Goal: Information Seeking & Learning: Learn about a topic

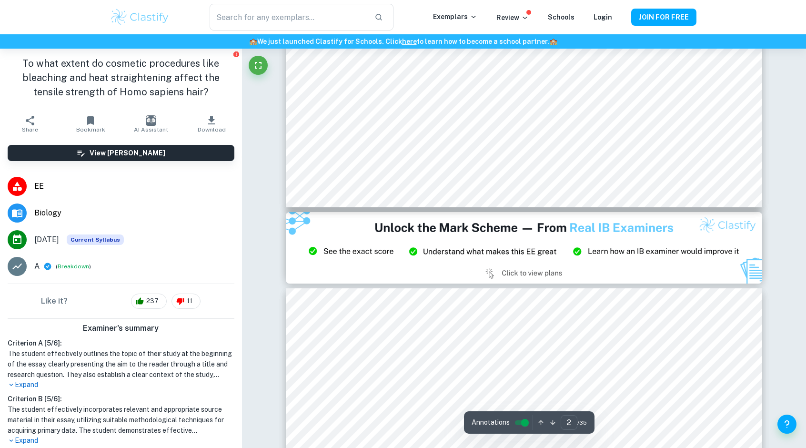
scroll to position [1096, 0]
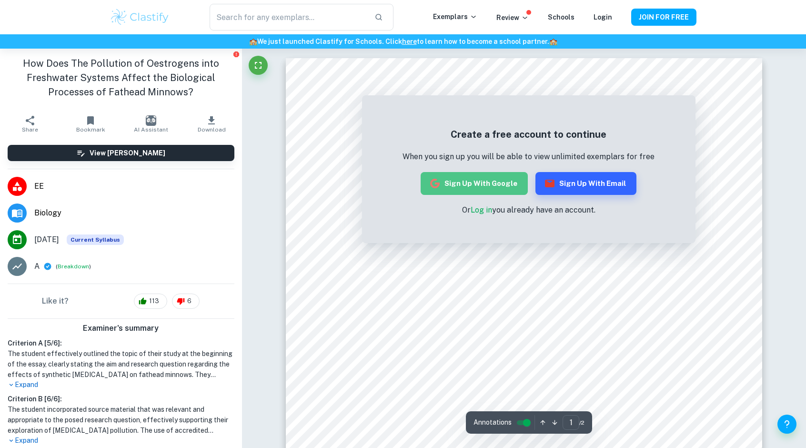
click at [498, 184] on button "Sign up with Google" at bounding box center [474, 183] width 107 height 23
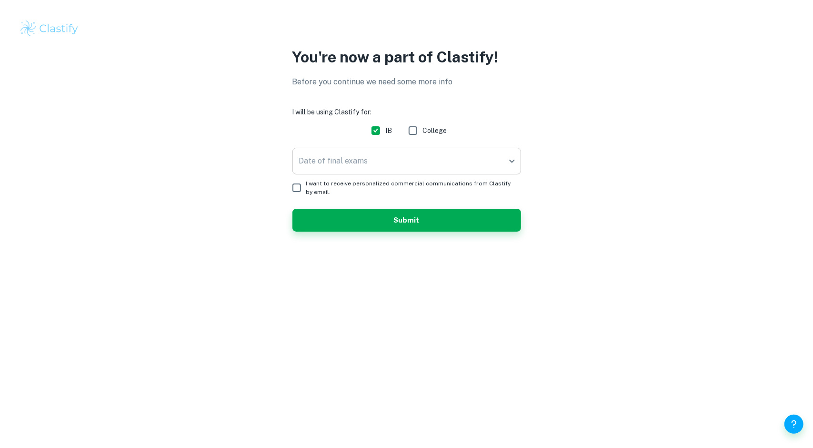
click at [387, 157] on body "We value your privacy We use cookies to enhance your browsing experience, serve…" at bounding box center [406, 224] width 813 height 448
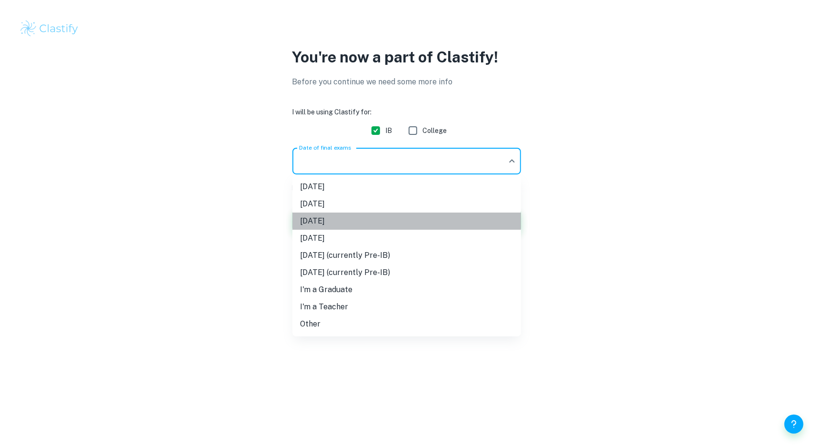
click at [344, 219] on li "[DATE]" at bounding box center [406, 220] width 229 height 17
type input "M26"
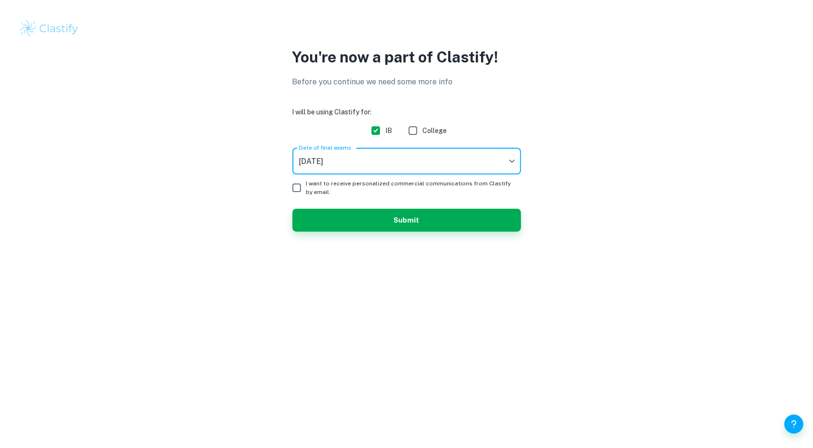
click at [292, 187] on input "I want to receive personalized commercial communications from Clastify by email." at bounding box center [296, 187] width 19 height 19
click at [299, 186] on input "I want to receive personalized commercial communications from Clastify by email." at bounding box center [296, 187] width 19 height 19
checkbox input "false"
click at [326, 216] on button "Submit" at bounding box center [406, 220] width 229 height 23
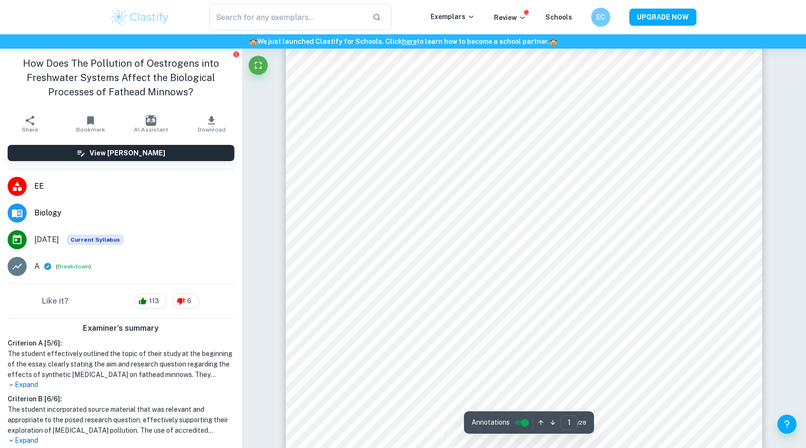
scroll to position [191, 0]
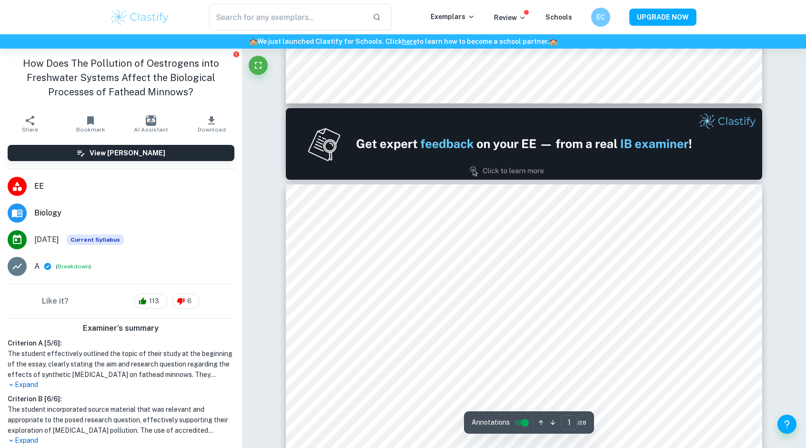
type input "2"
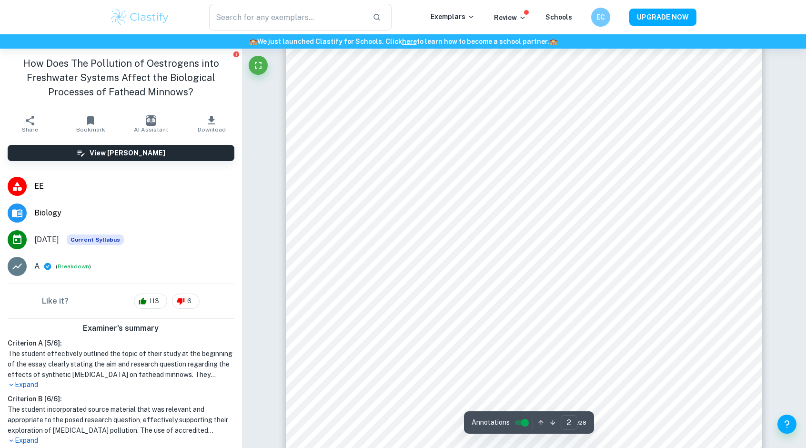
scroll to position [857, 0]
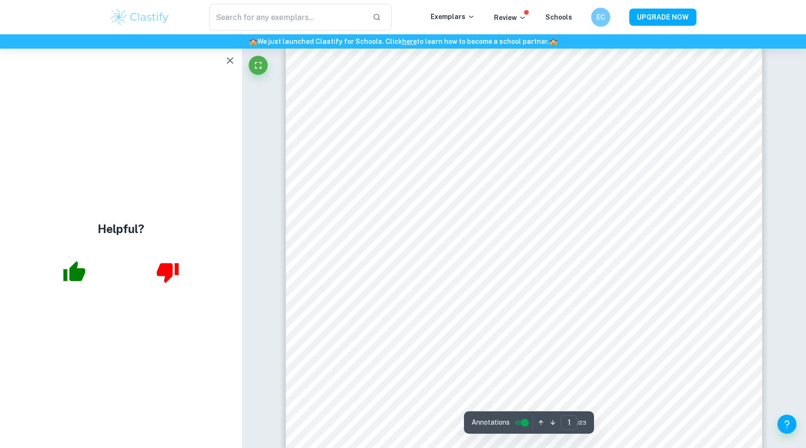
scroll to position [191, 0]
click at [63, 269] on icon "button" at bounding box center [74, 271] width 22 height 20
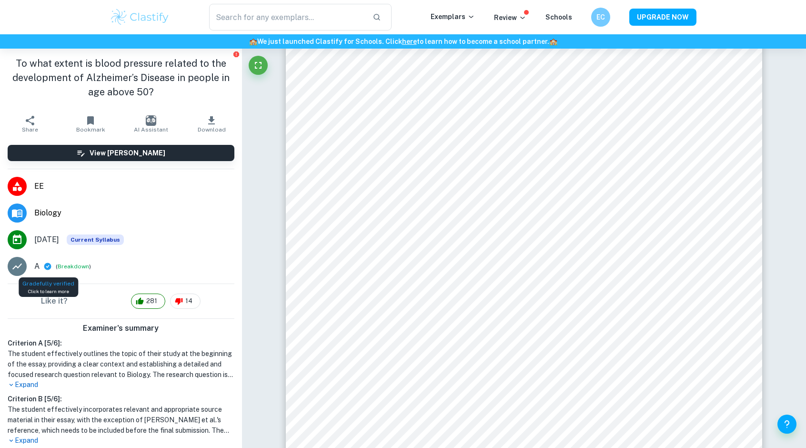
click at [48, 267] on icon at bounding box center [47, 266] width 7 height 7
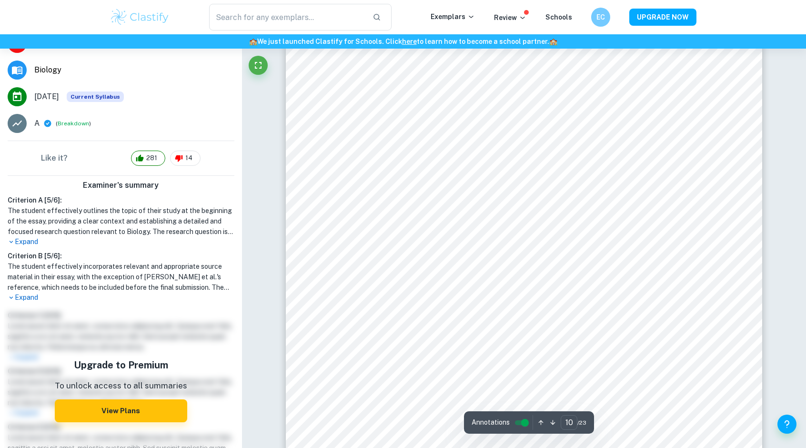
scroll to position [6478, 0]
type input "11"
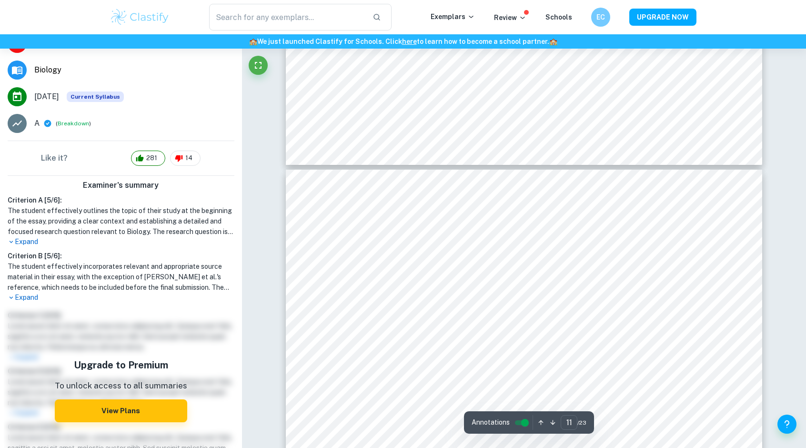
scroll to position [7002, 0]
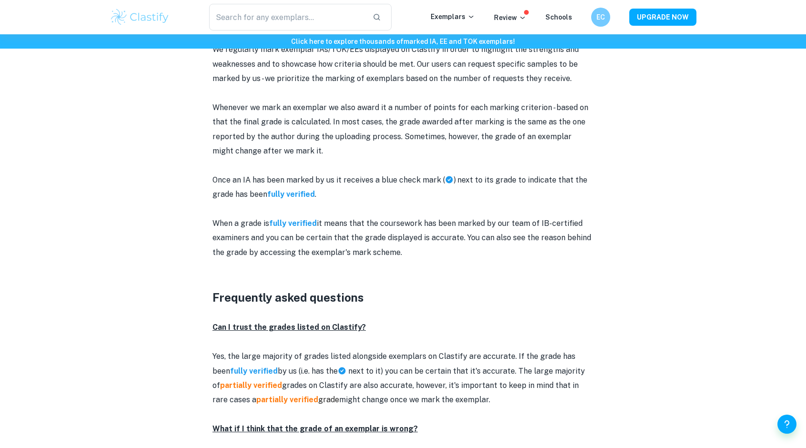
scroll to position [1048, 0]
